Goal: Transaction & Acquisition: Purchase product/service

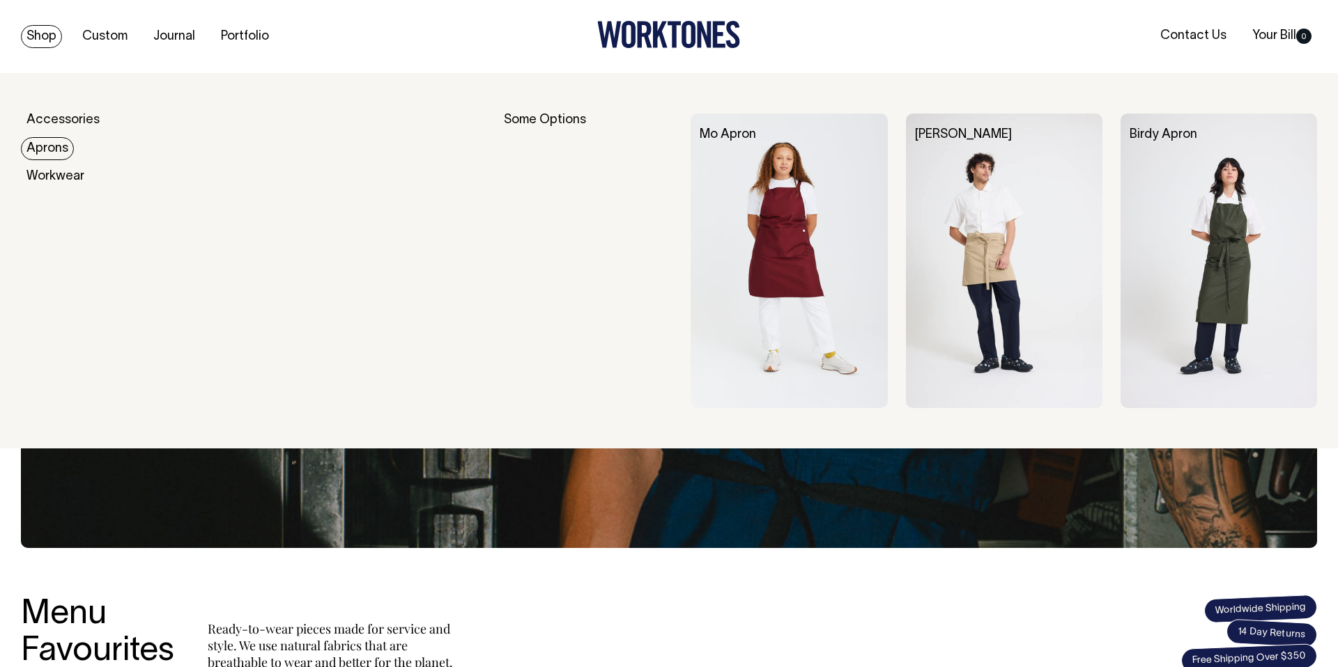
click at [43, 150] on link "Aprons" at bounding box center [47, 148] width 53 height 23
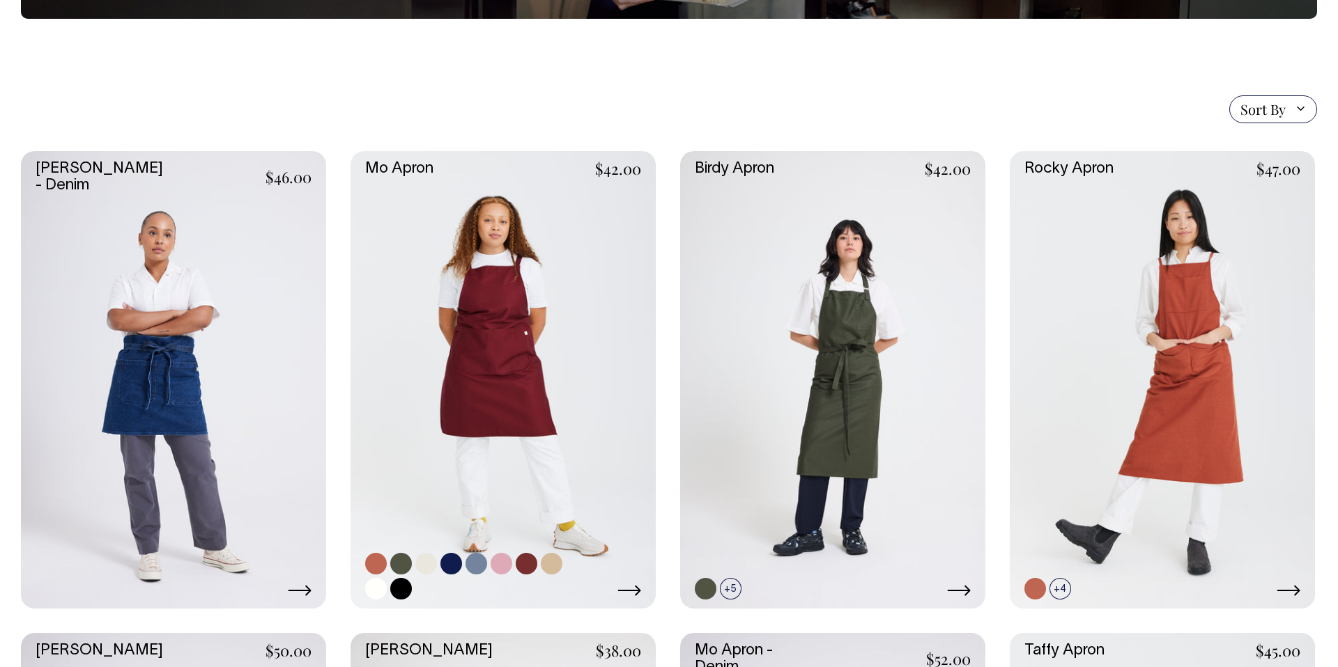
scroll to position [278, 0]
click at [451, 566] on link at bounding box center [451, 564] width 22 height 22
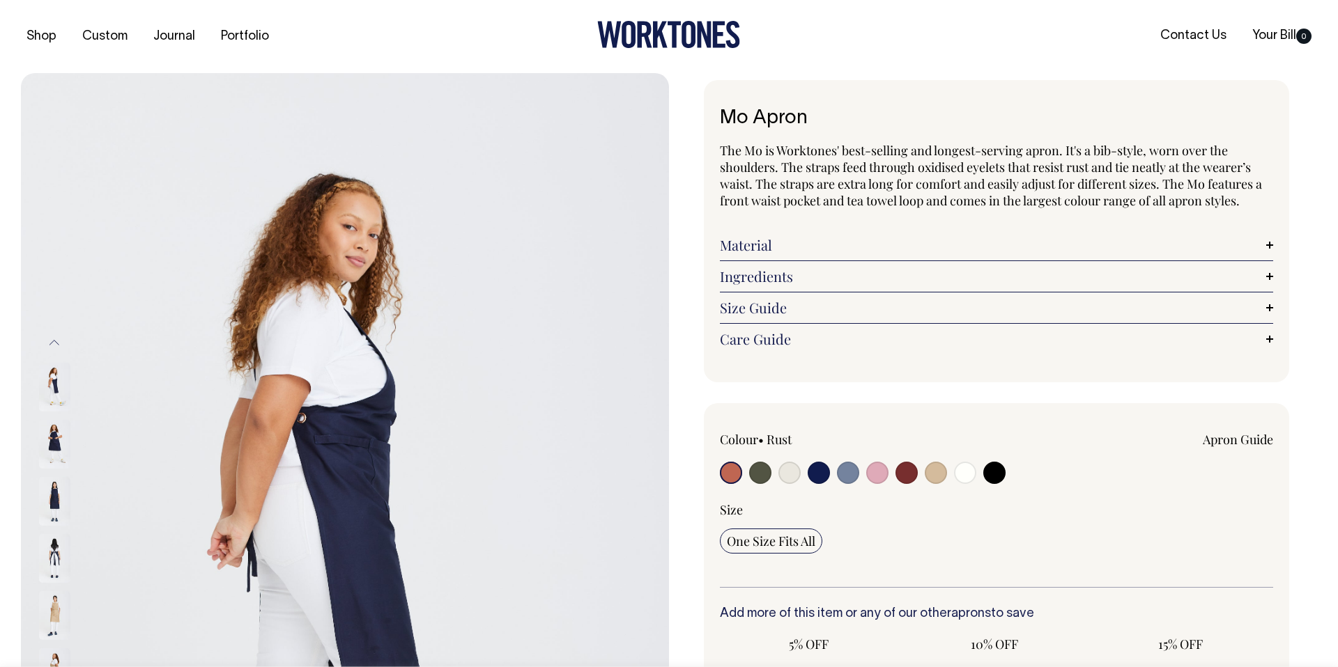
radio input "true"
select select "Dark Navy"
